Goal: Transaction & Acquisition: Download file/media

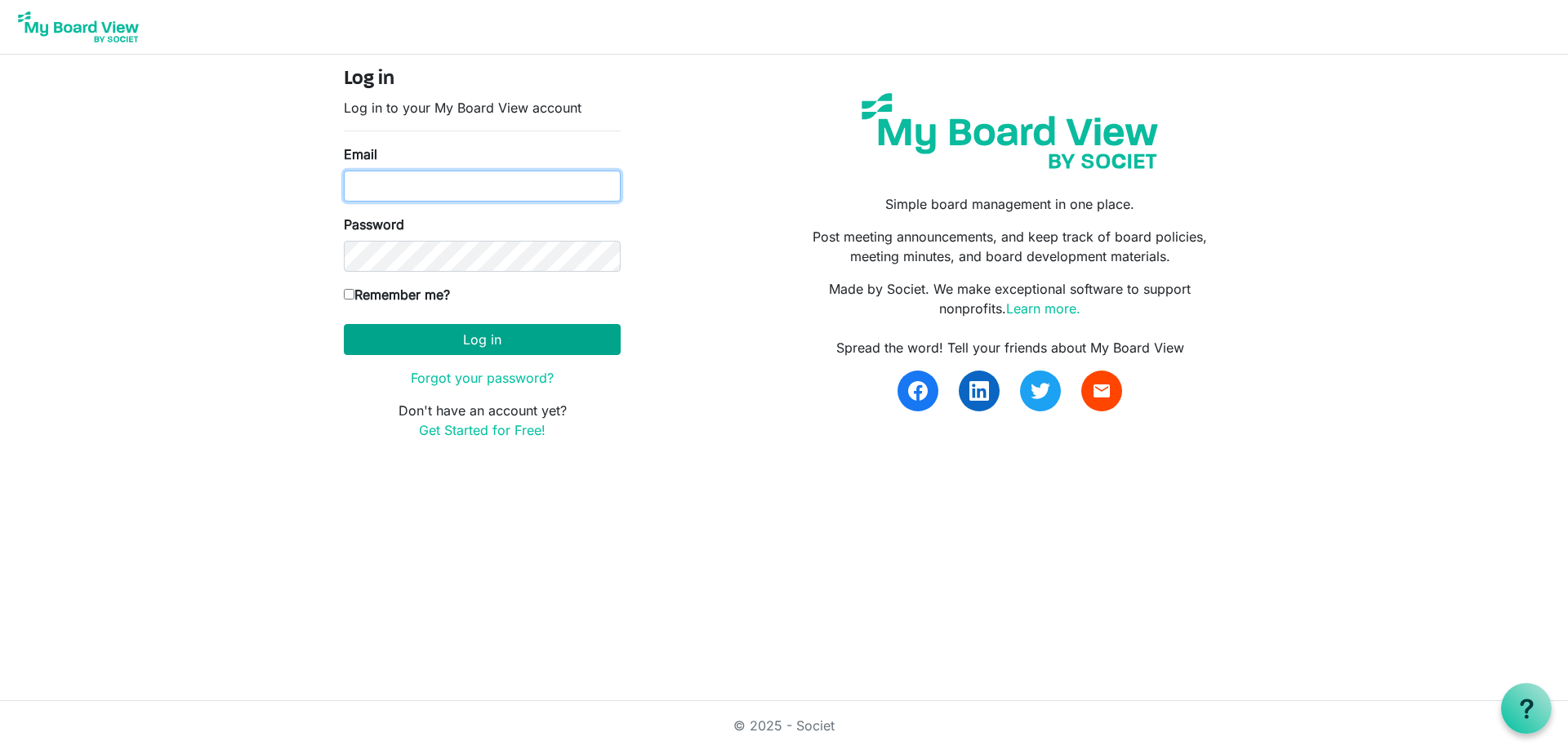
type input "[EMAIL_ADDRESS][DOMAIN_NAME]"
click at [504, 337] on button "Log in" at bounding box center [482, 340] width 277 height 31
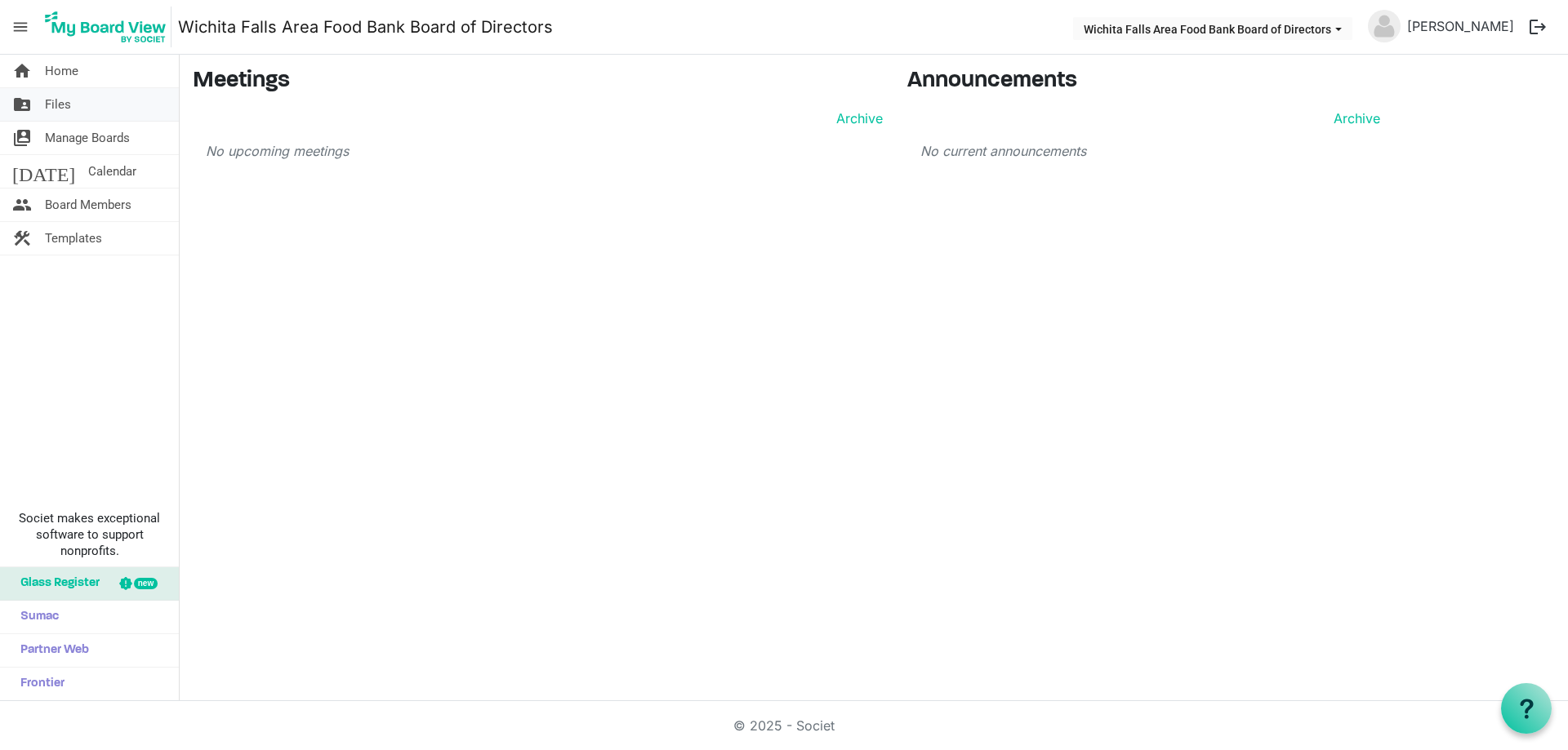
click at [63, 105] on span "Files" at bounding box center [57, 105] width 26 height 33
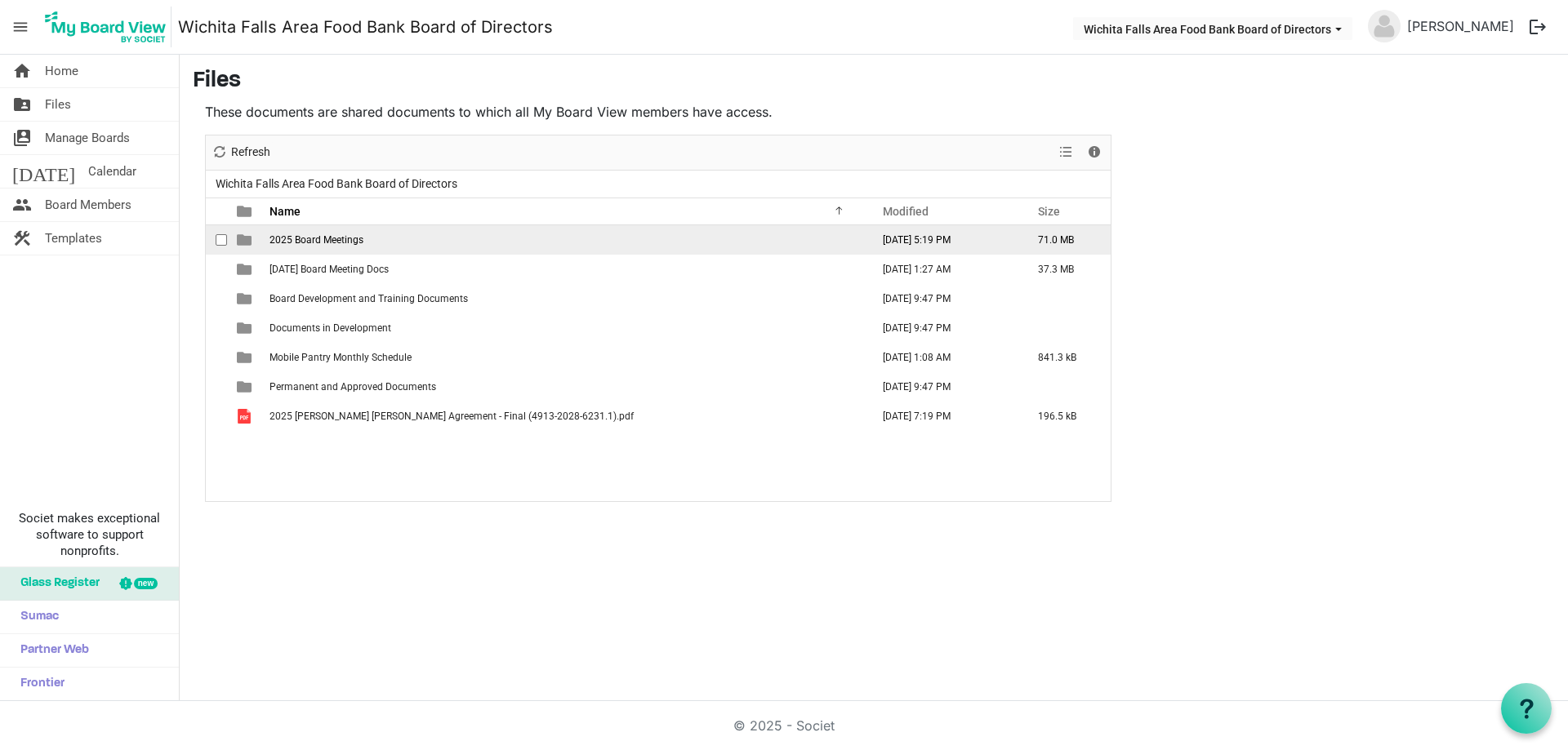
click at [333, 244] on span "2025 Board Meetings" at bounding box center [316, 240] width 94 height 12
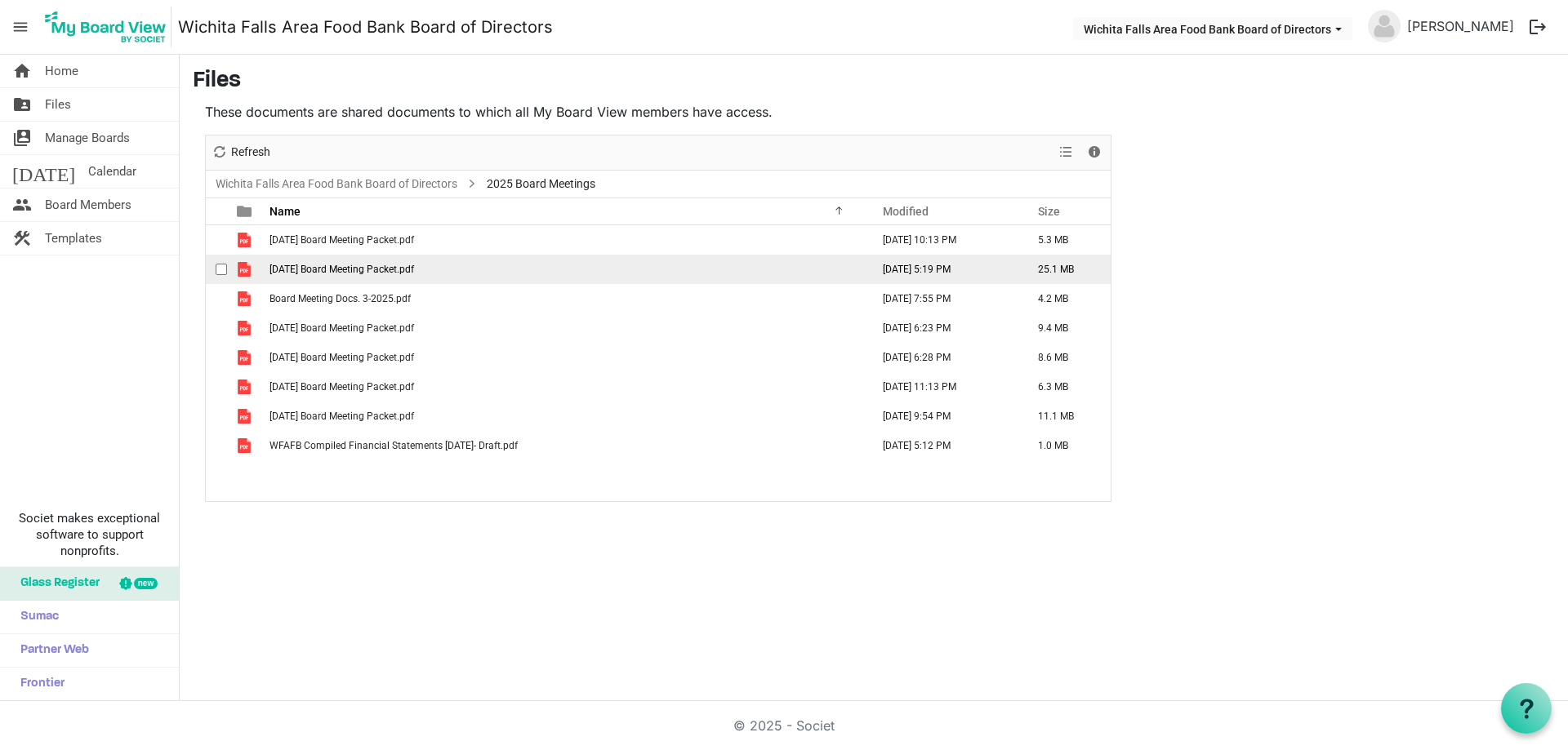
click at [347, 269] on span "August 2025 Board Meeting Packet.pdf" at bounding box center [341, 270] width 144 height 12
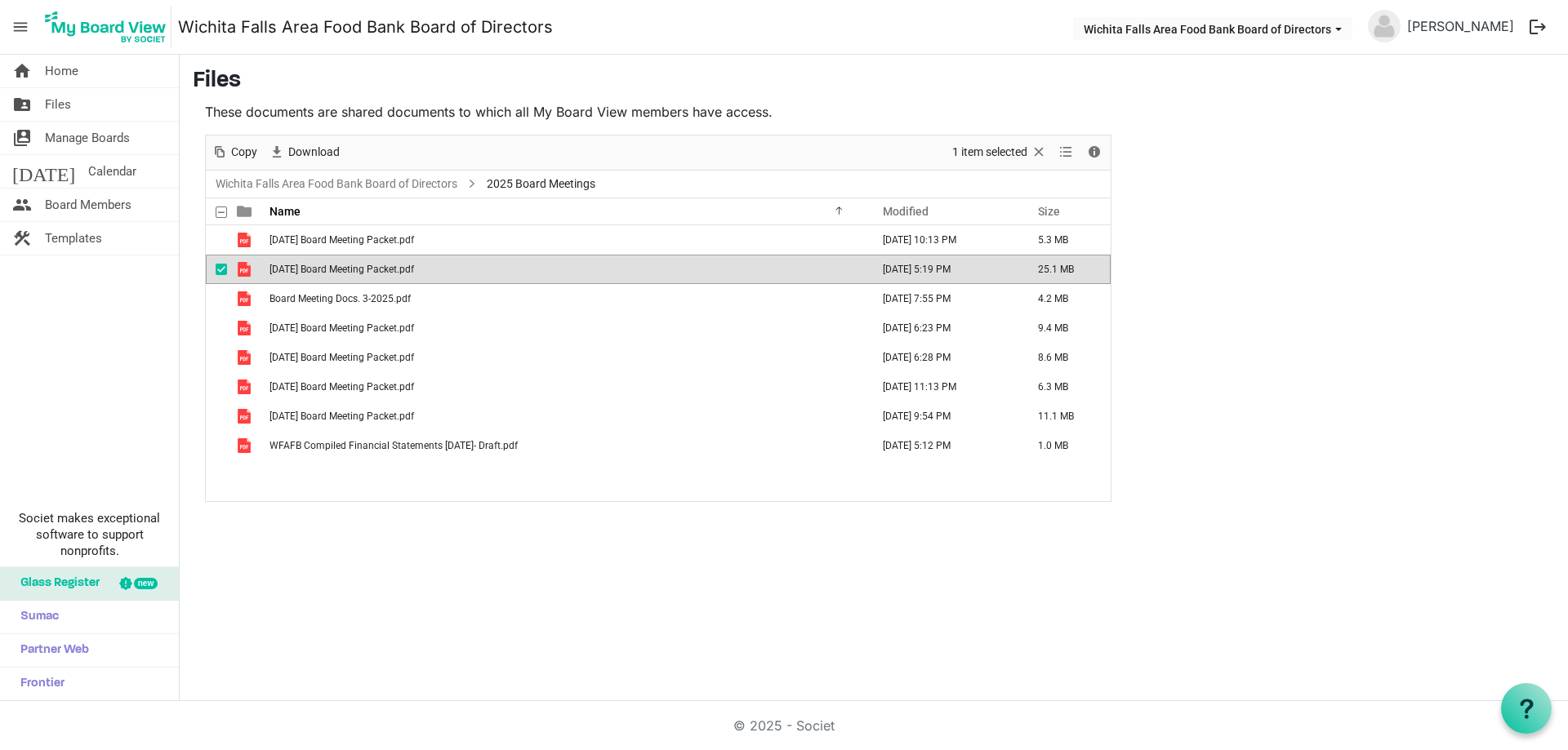
click at [347, 269] on span "August 2025 Board Meeting Packet.pdf" at bounding box center [341, 270] width 144 height 12
